Goal: Task Accomplishment & Management: Complete application form

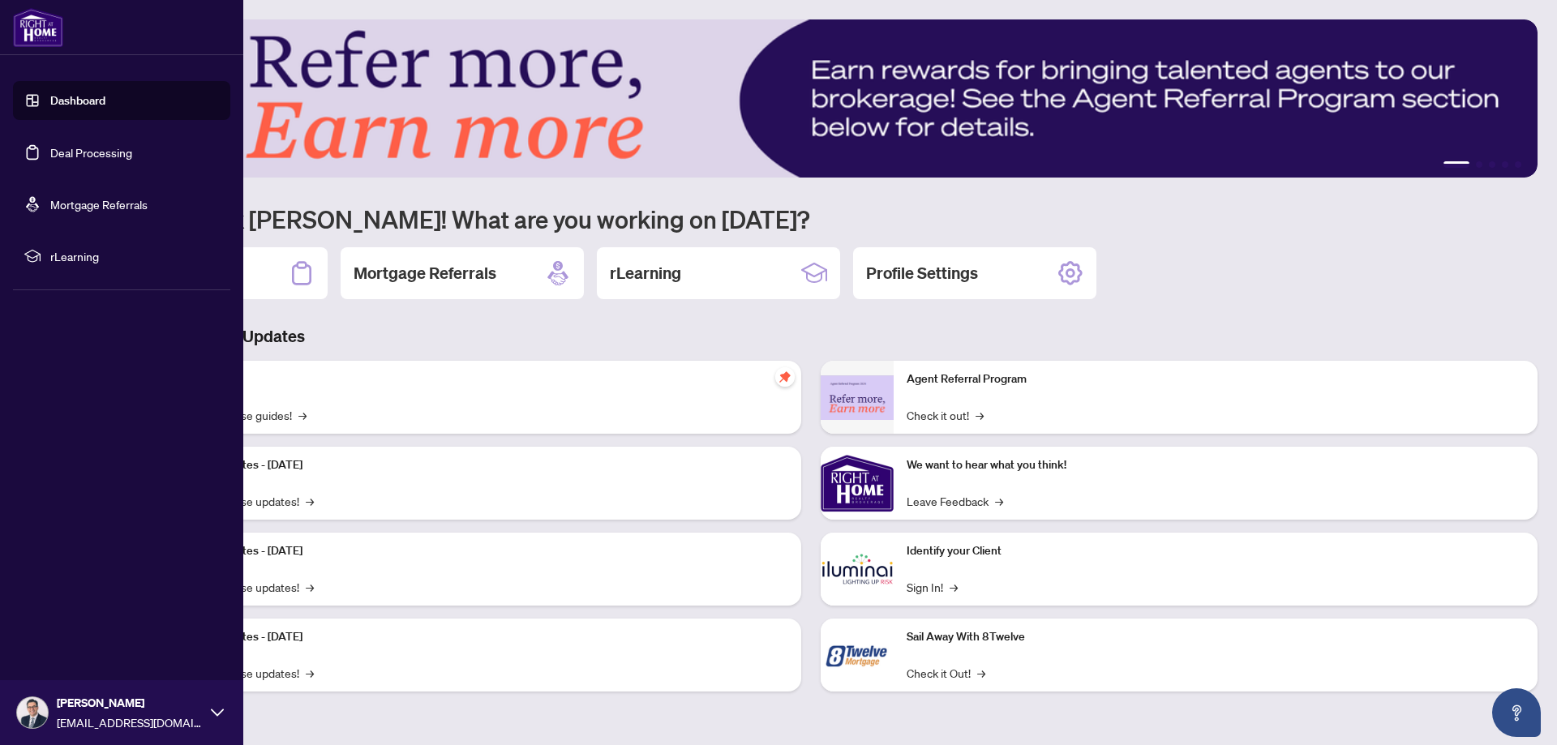
click at [75, 105] on link "Dashboard" at bounding box center [77, 100] width 55 height 15
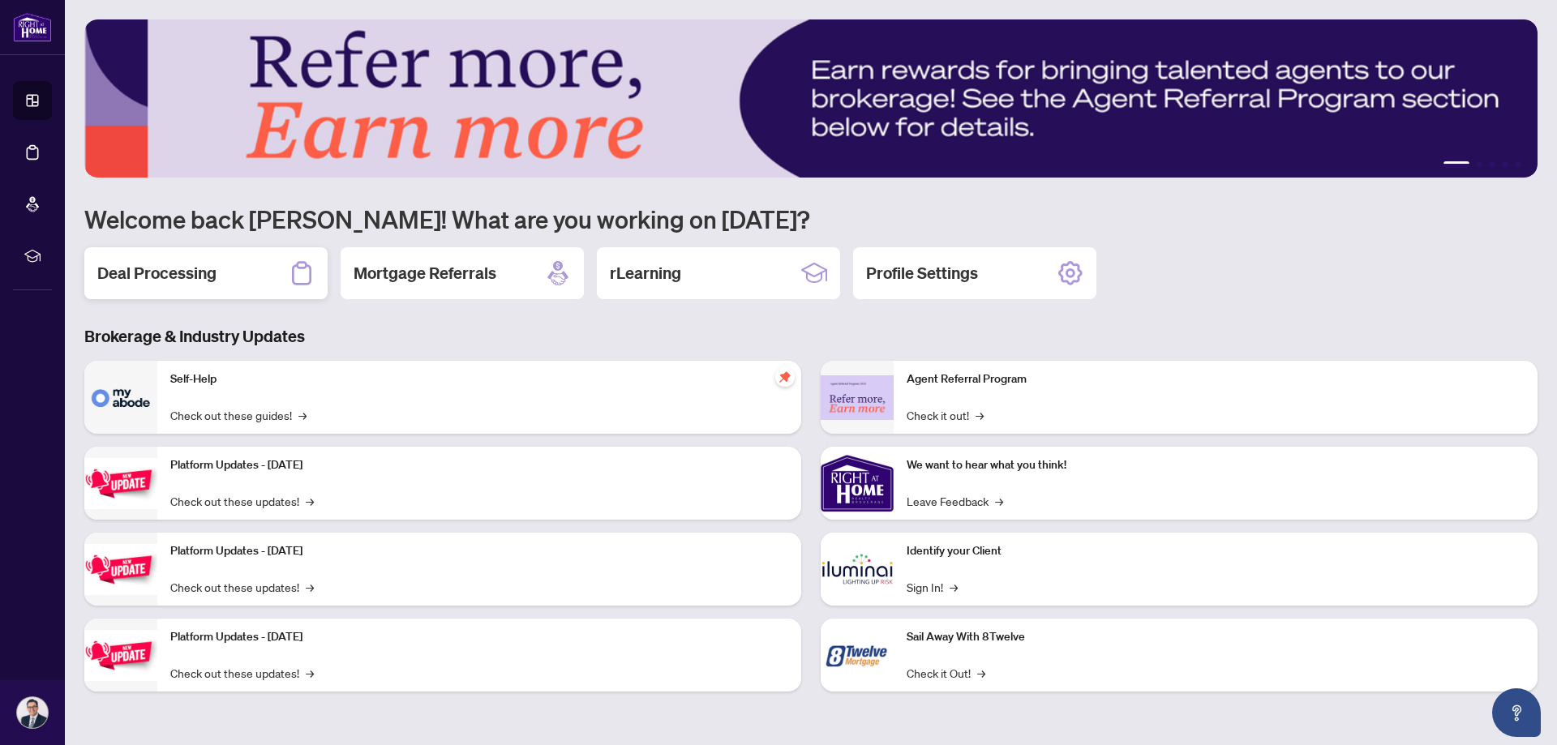
click at [197, 273] on h2 "Deal Processing" at bounding box center [156, 273] width 119 height 23
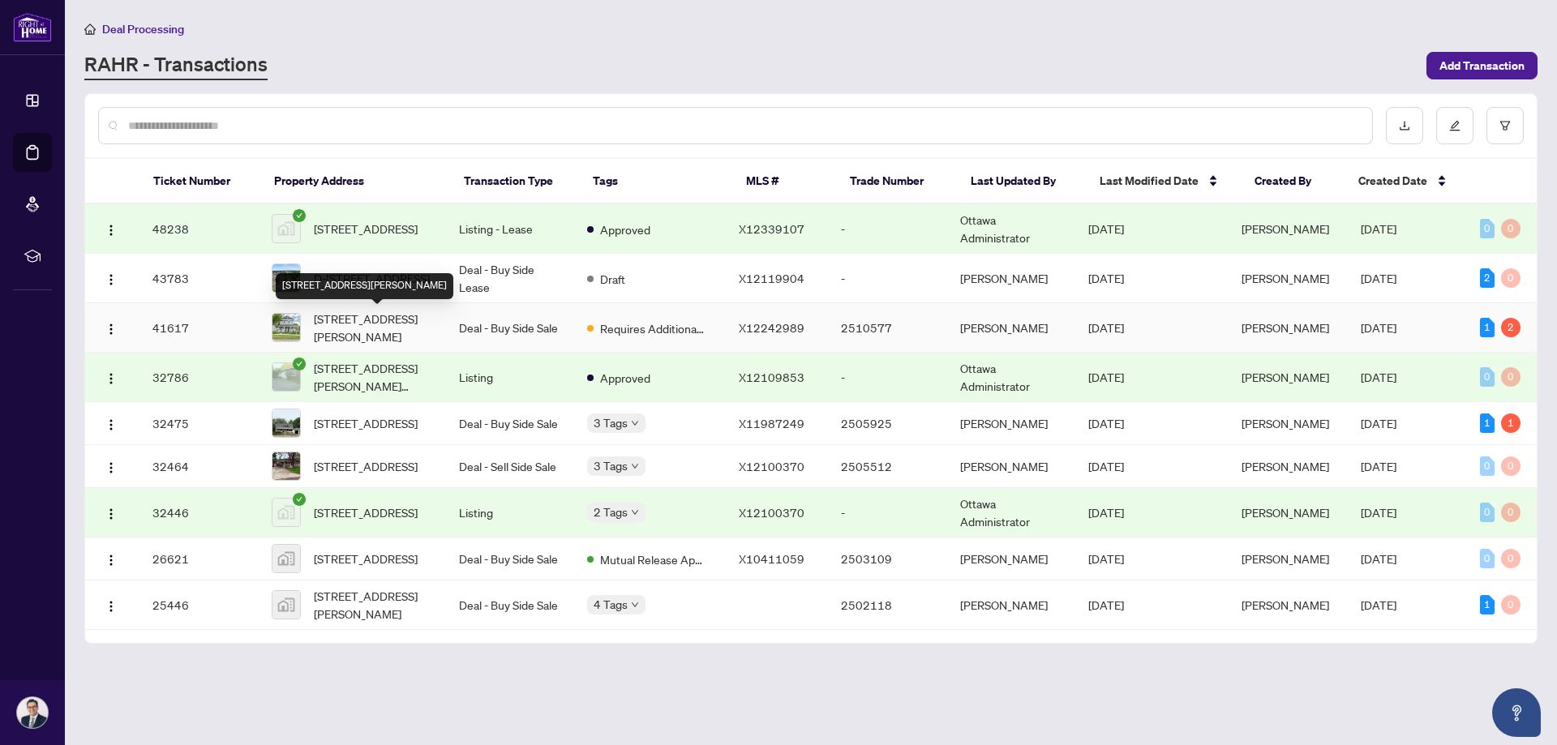
click at [367, 321] on span "[STREET_ADDRESS][PERSON_NAME]" at bounding box center [373, 328] width 119 height 36
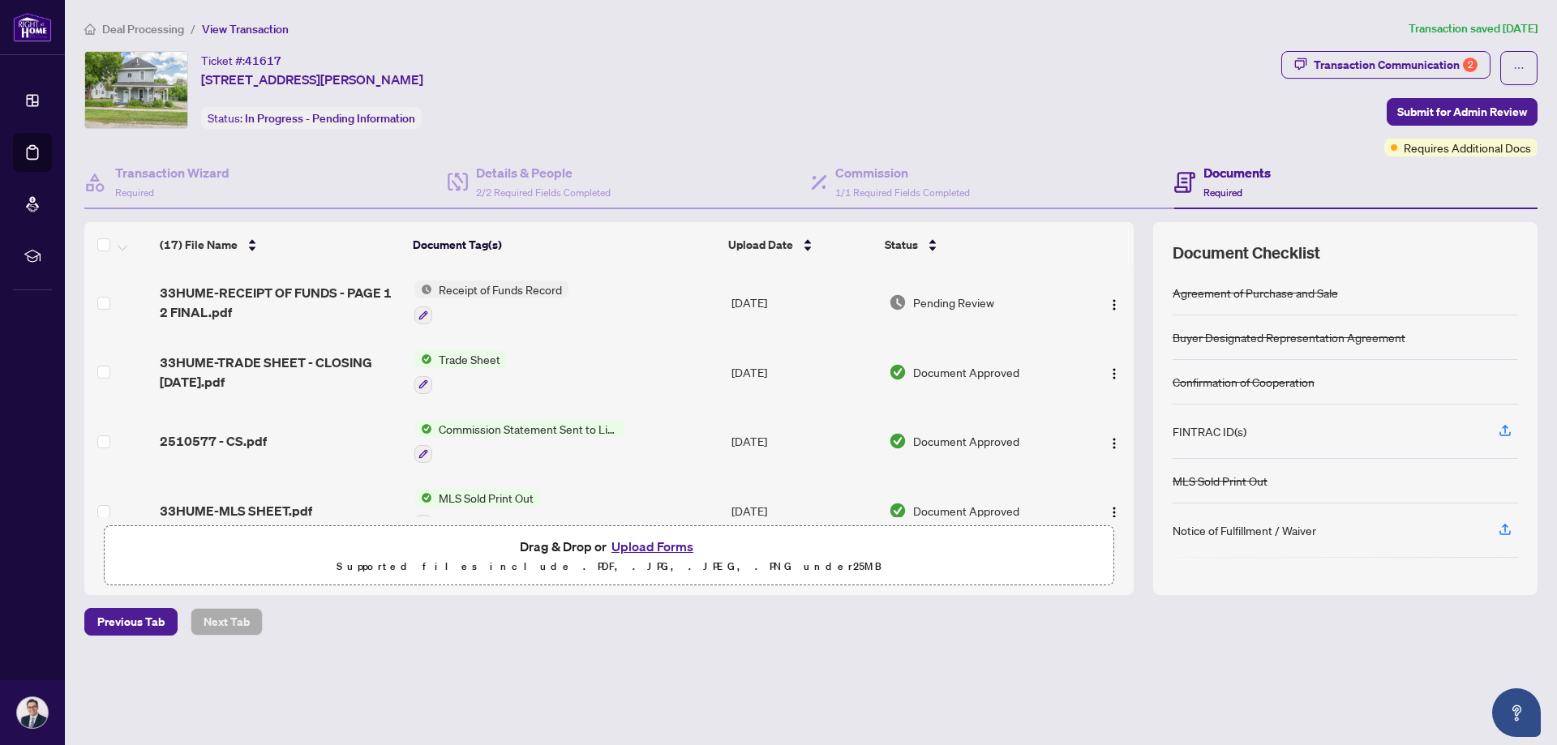
click at [648, 541] on button "Upload Forms" at bounding box center [653, 546] width 92 height 21
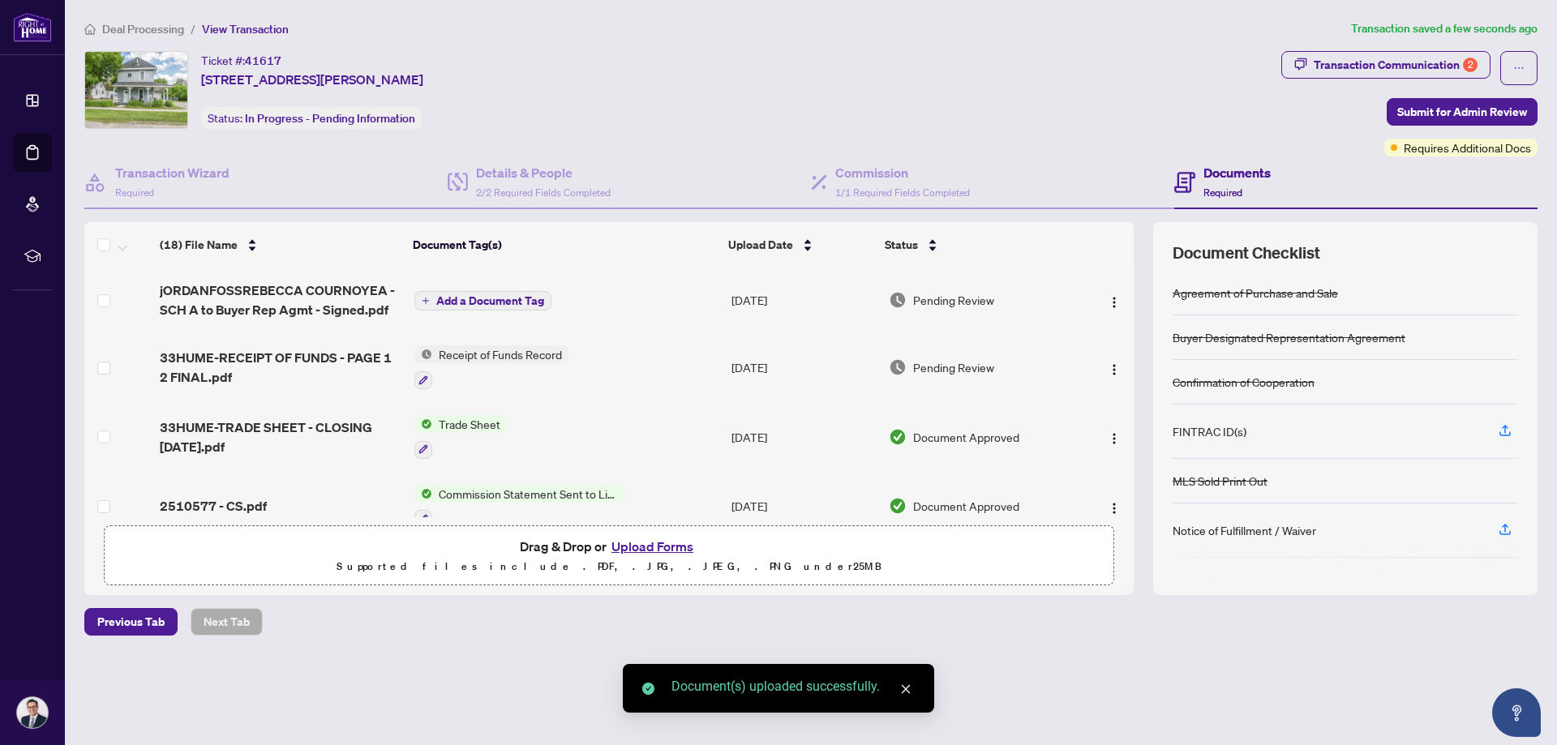
click at [501, 298] on span "Add a Document Tag" at bounding box center [490, 300] width 108 height 11
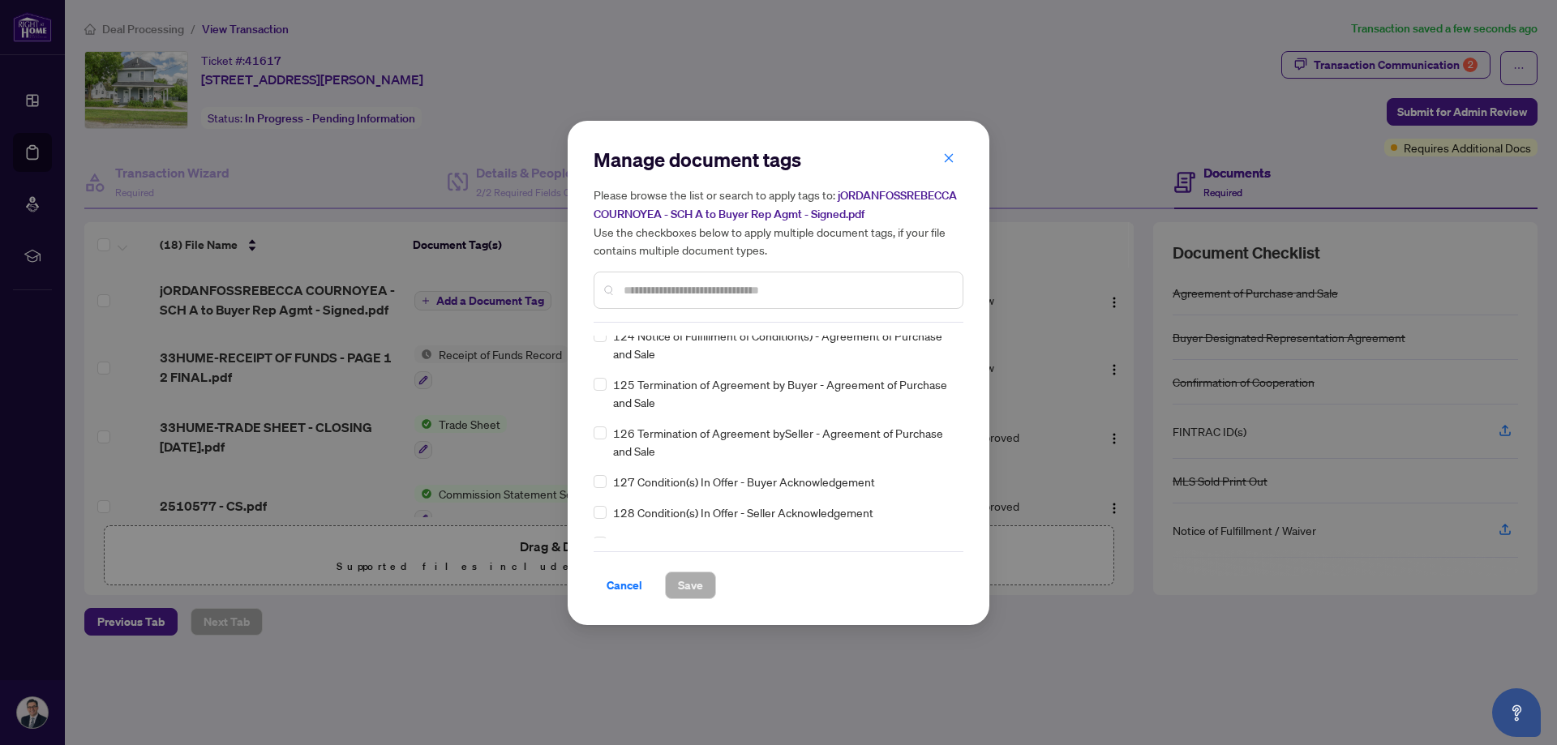
scroll to position [4867, 0]
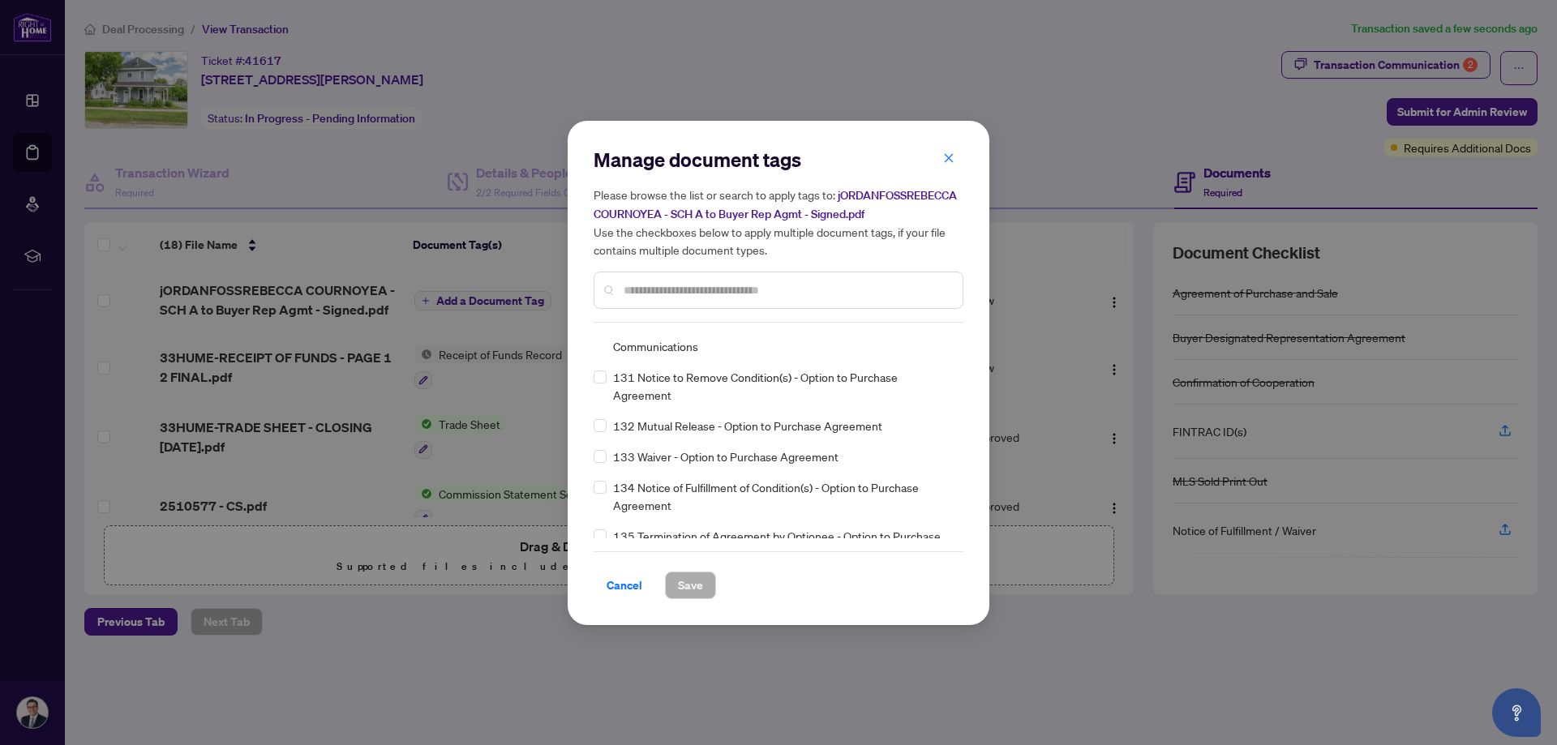
click at [626, 286] on input "text" at bounding box center [787, 290] width 326 height 18
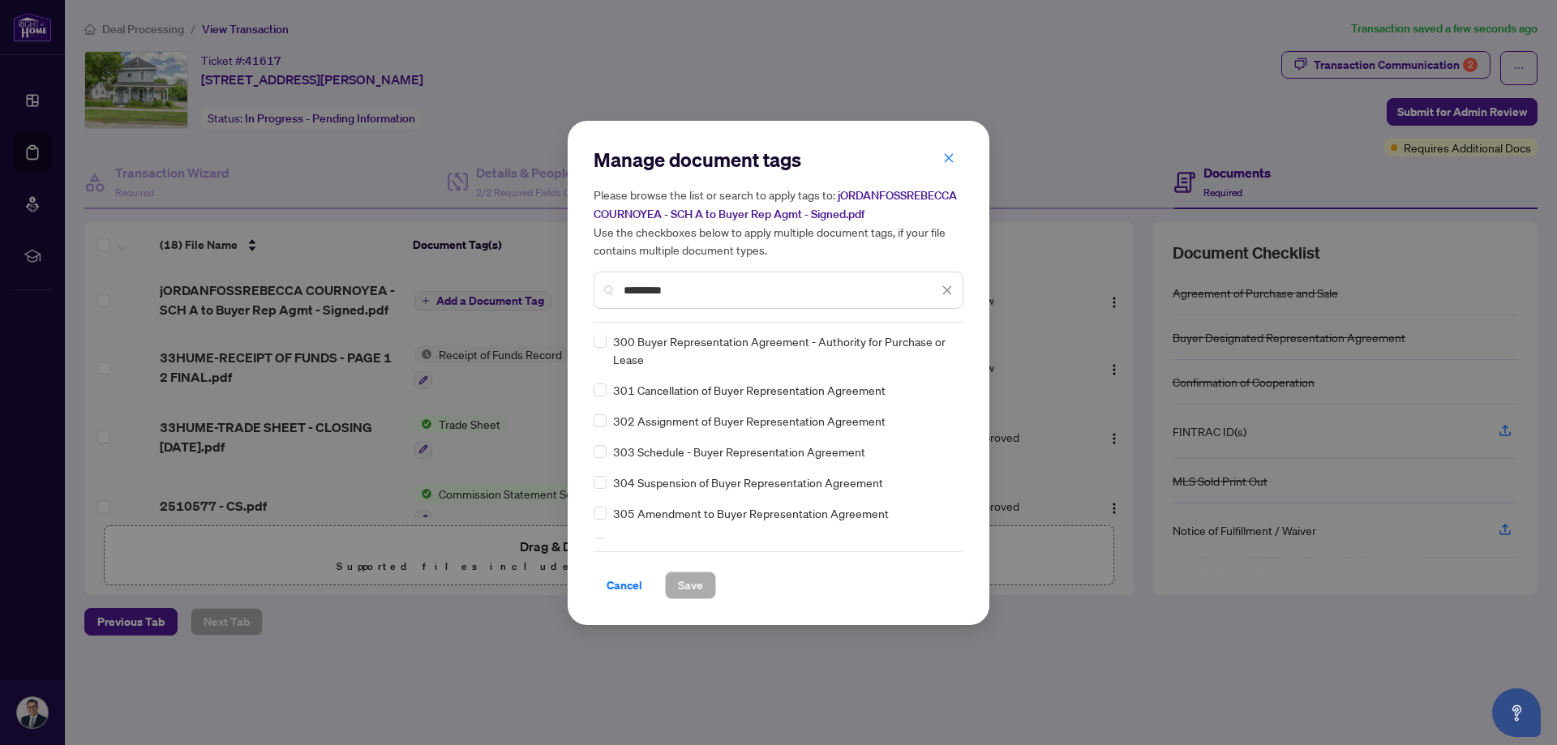
scroll to position [0, 0]
type input "*********"
click at [701, 582] on span "Save" at bounding box center [690, 586] width 25 height 26
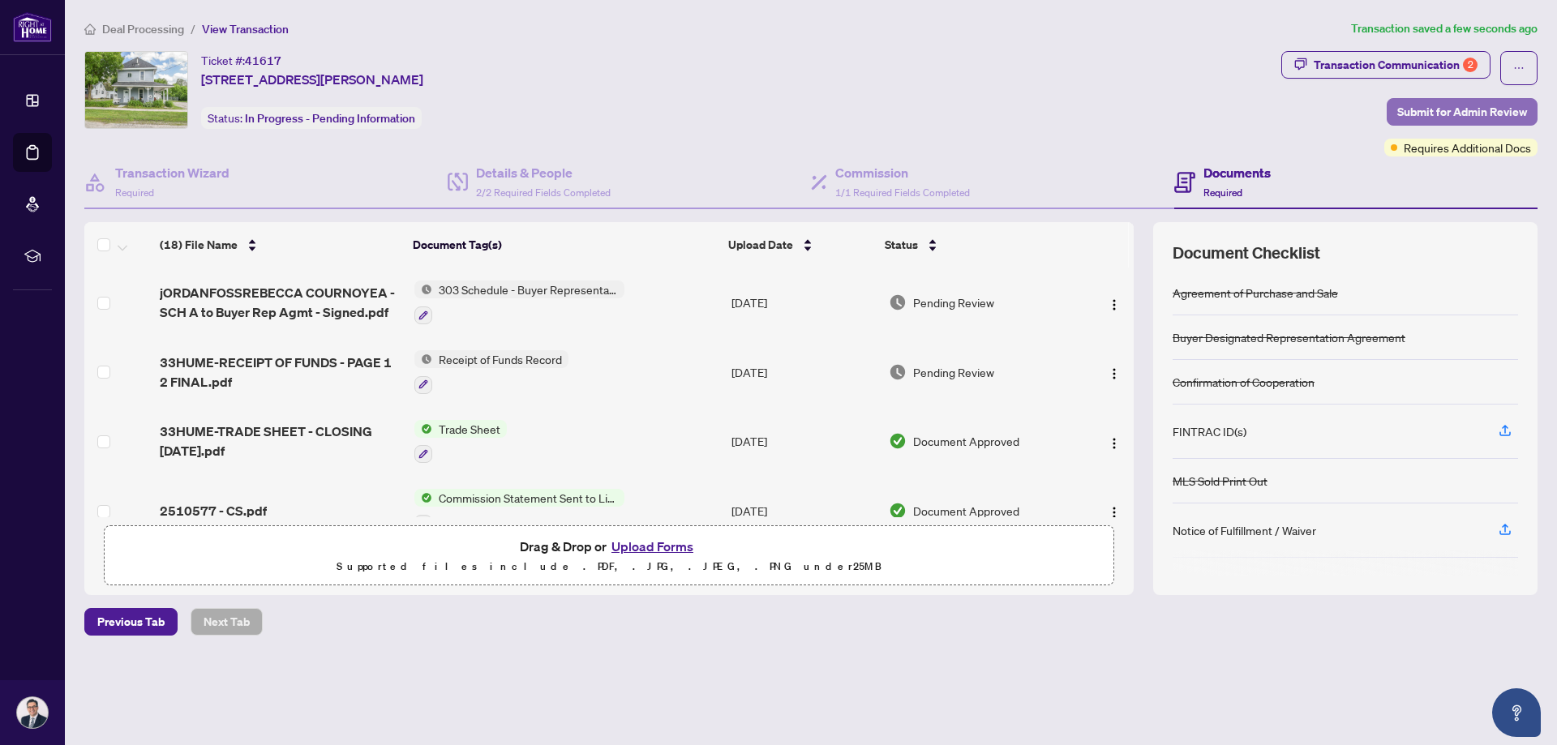
click at [1440, 105] on span "Submit for Admin Review" at bounding box center [1463, 112] width 130 height 26
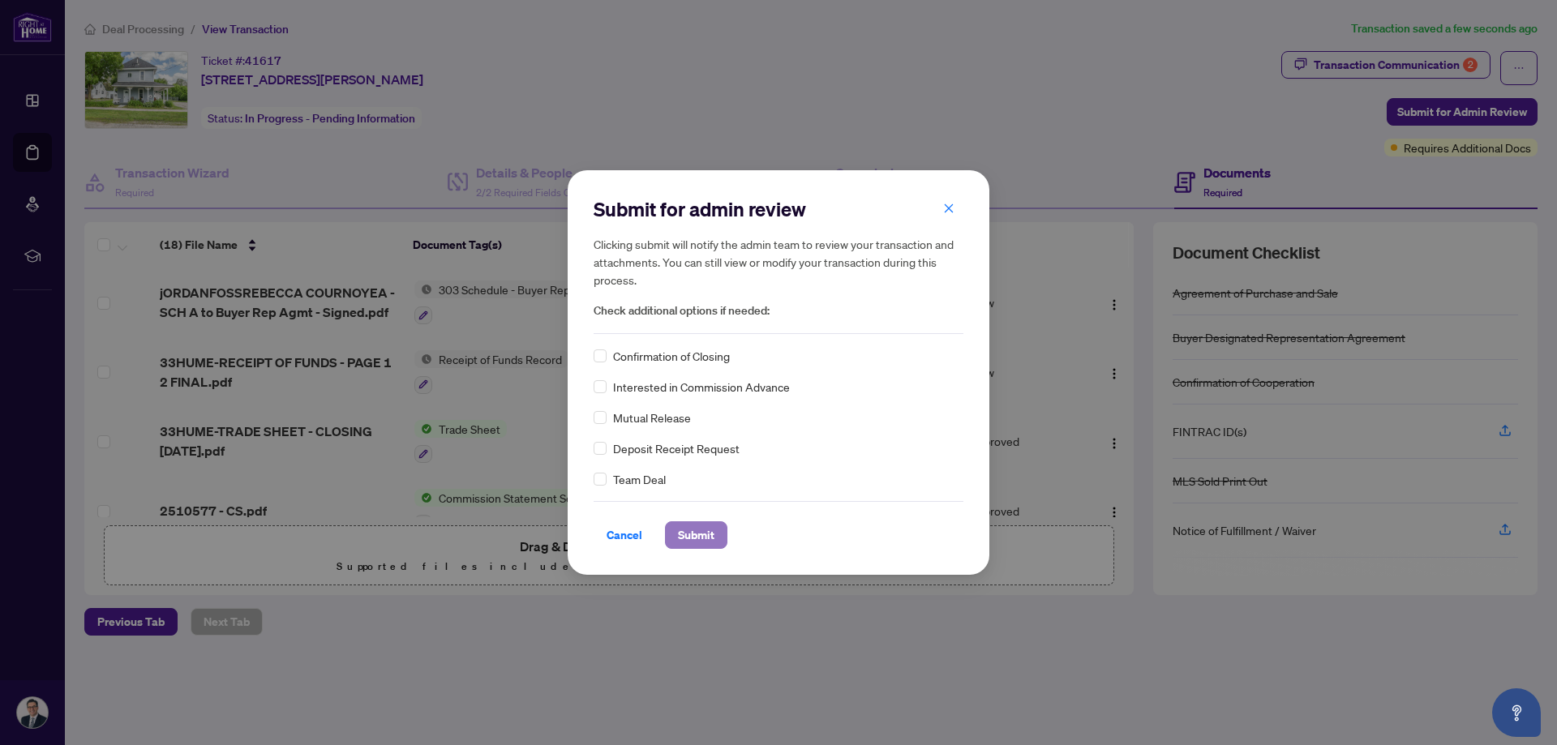
click at [708, 531] on span "Submit" at bounding box center [696, 535] width 37 height 26
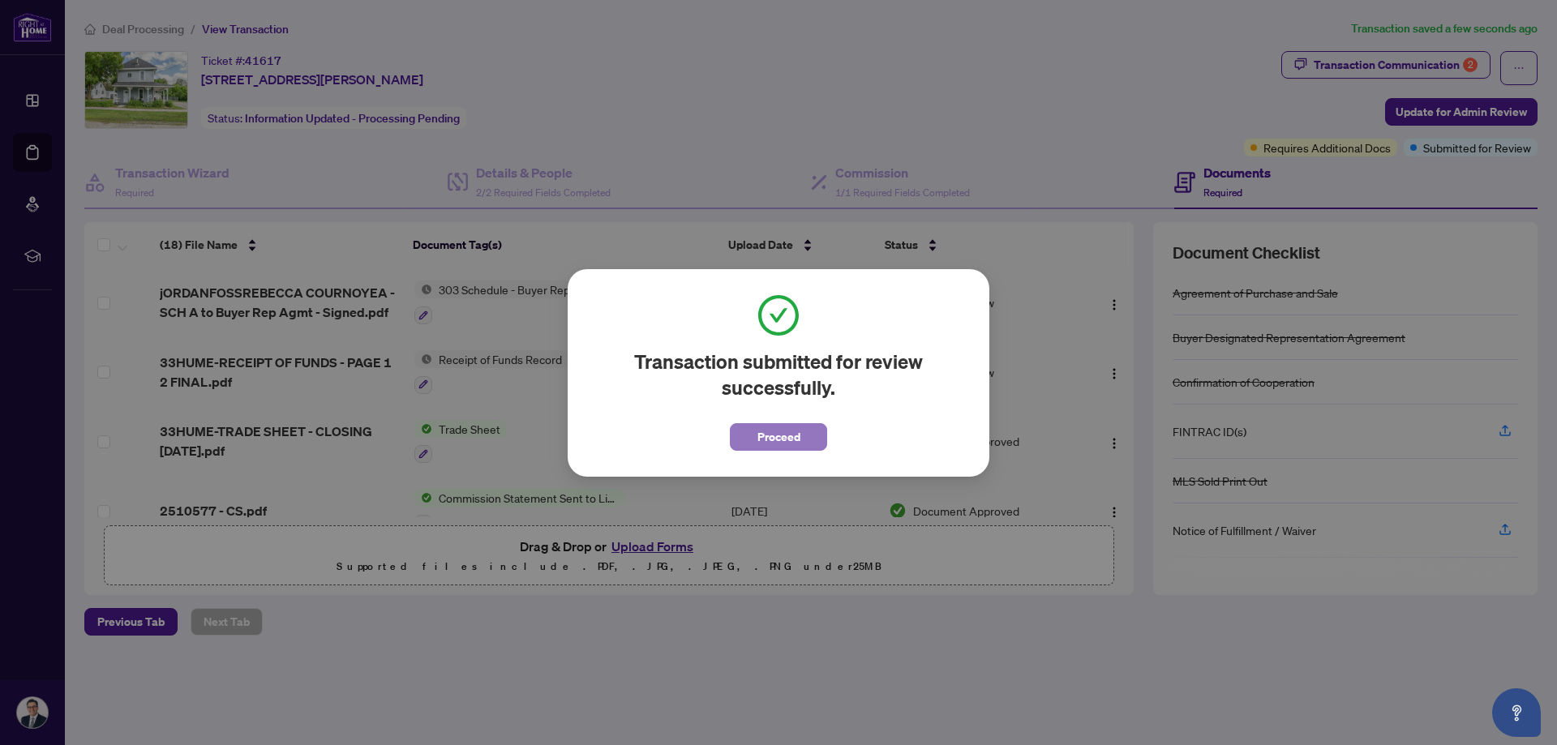
click at [768, 431] on span "Proceed" at bounding box center [779, 437] width 43 height 26
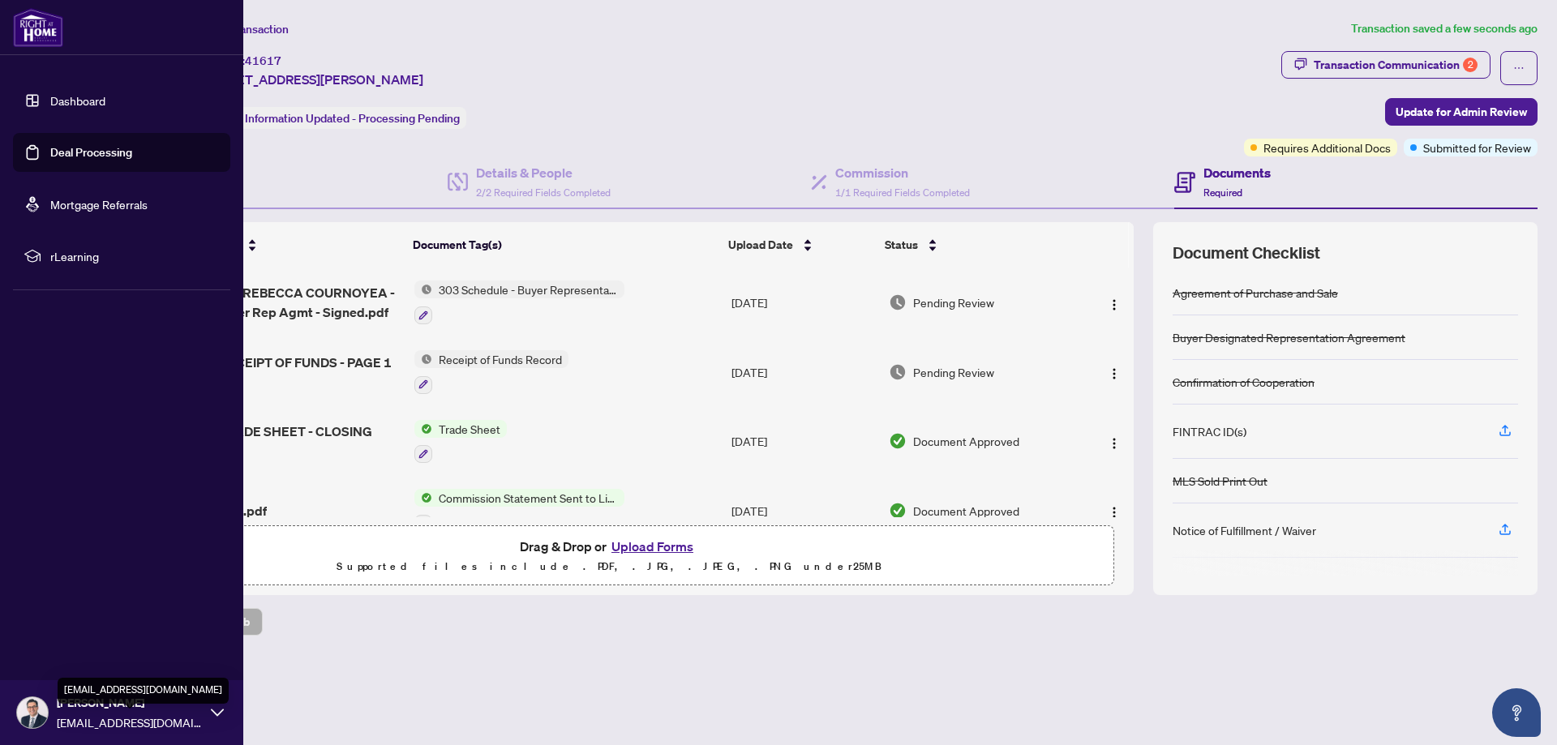
click at [79, 712] on div "[PERSON_NAME] [PERSON_NAME][EMAIL_ADDRESS][DOMAIN_NAME]" at bounding box center [130, 712] width 146 height 37
click at [65, 615] on span "Logout" at bounding box center [65, 617] width 37 height 26
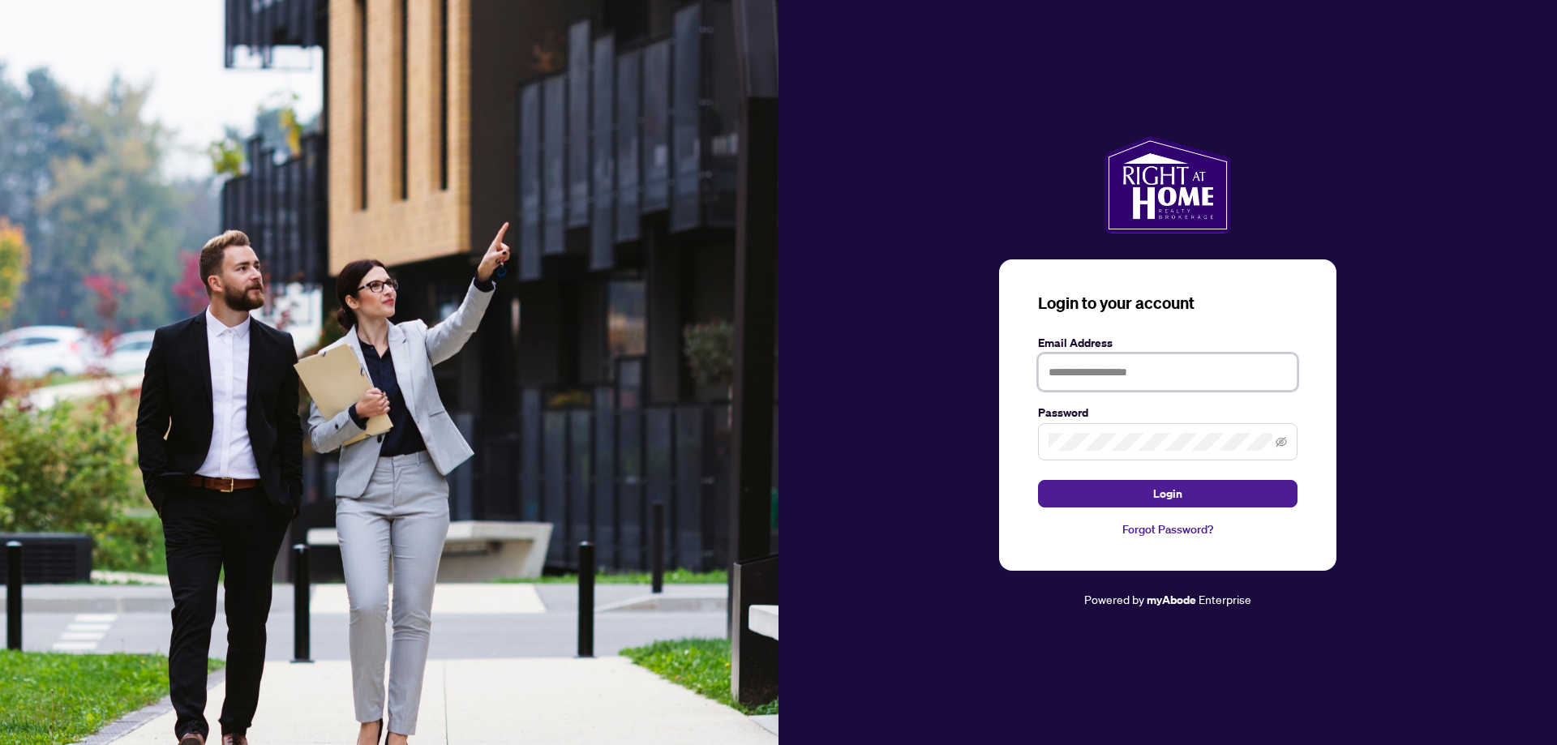
type input "**********"
